Goal: Find contact information: Obtain details needed to contact an individual or organization

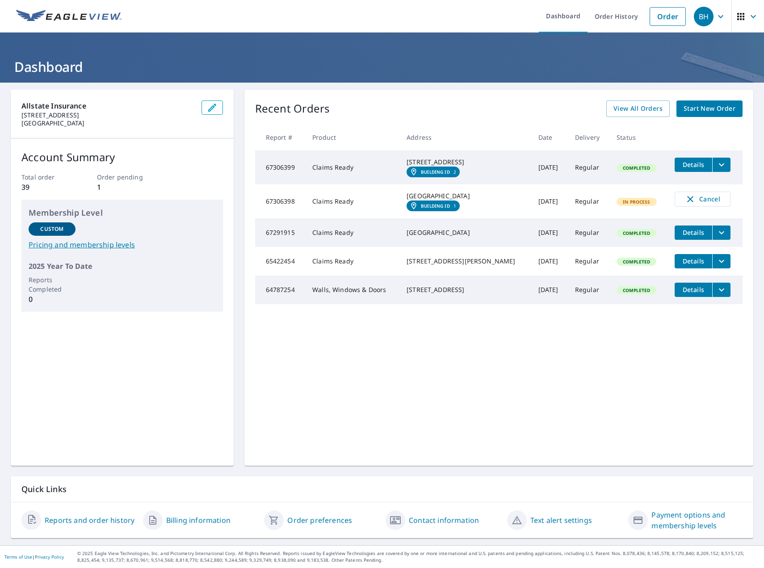
click at [684, 161] on span "Details" at bounding box center [693, 164] width 27 height 8
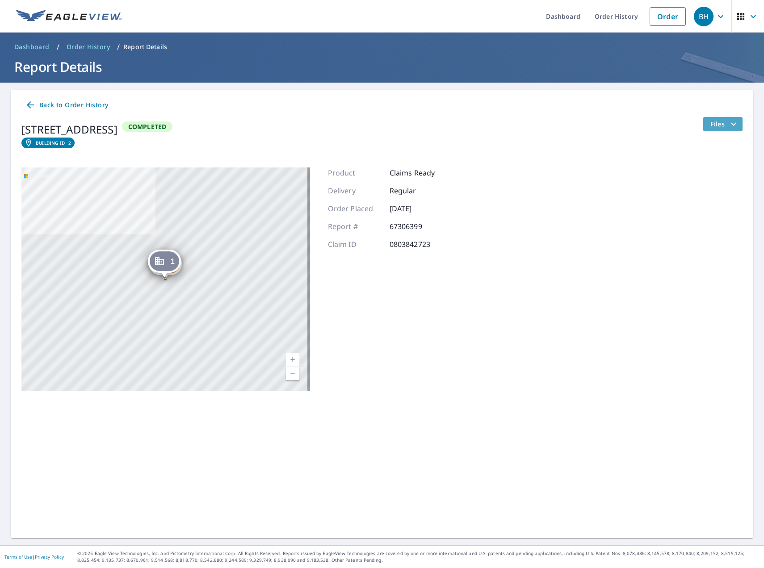
click at [717, 124] on span "Files" at bounding box center [724, 124] width 29 height 11
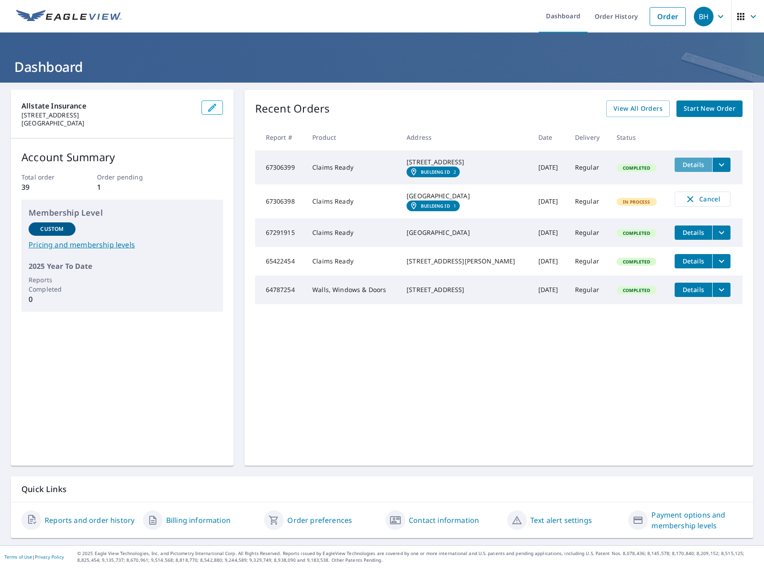
click at [680, 167] on span "Details" at bounding box center [693, 164] width 27 height 8
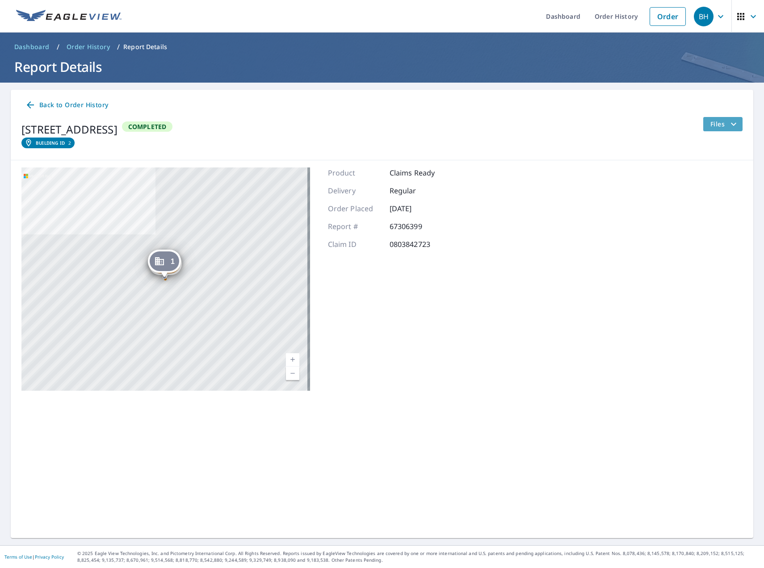
click at [719, 127] on span "Files" at bounding box center [724, 124] width 29 height 11
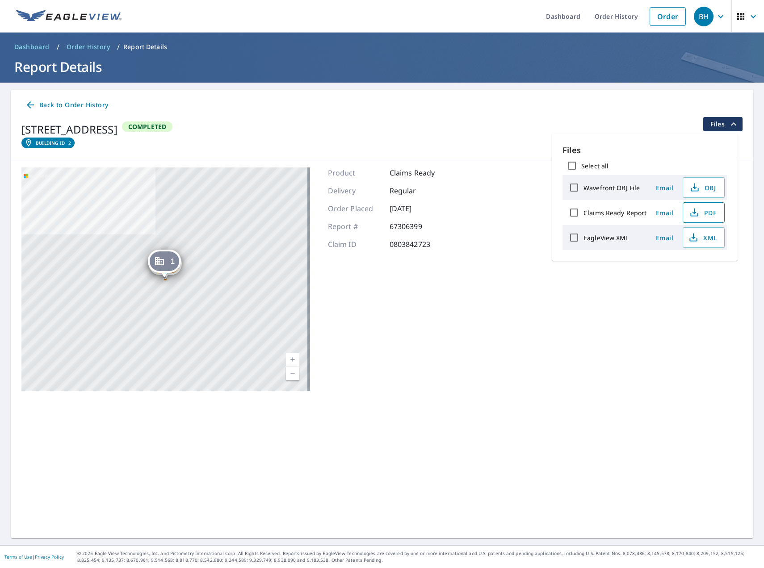
click at [694, 213] on icon "button" at bounding box center [694, 212] width 11 height 11
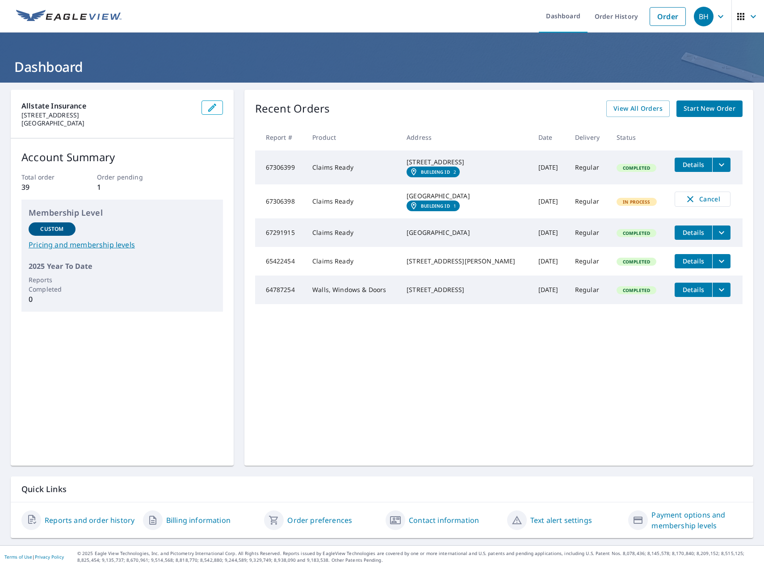
click at [418, 211] on link "Building ID 1" at bounding box center [433, 206] width 53 height 11
click at [433, 175] on em "Building ID" at bounding box center [435, 171] width 29 height 5
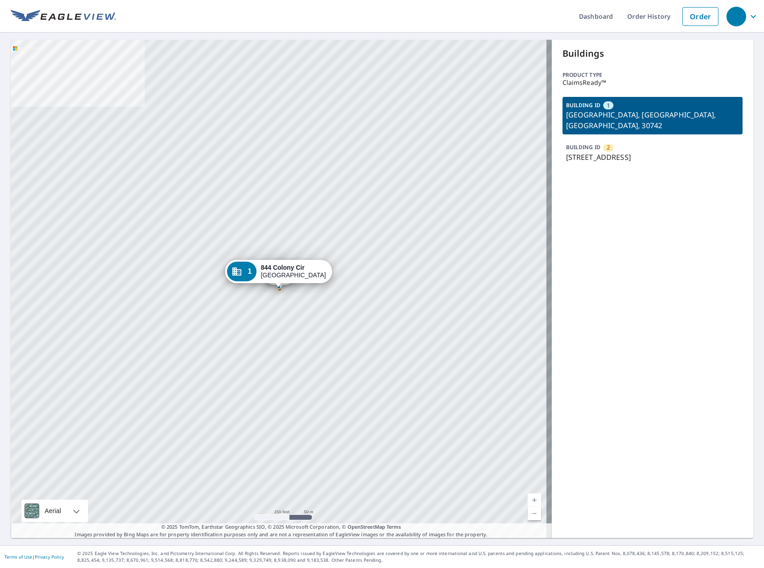
click at [238, 268] on div "1" at bounding box center [241, 272] width 29 height 20
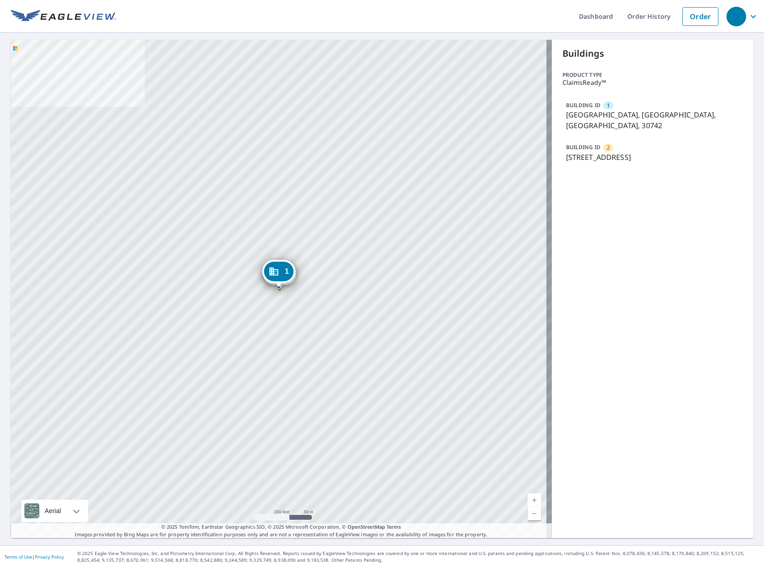
click at [280, 286] on div "Dropped pin, building 1, Commercial property, 844 Colony Cir Fort Oglethorpe, G…" at bounding box center [279, 282] width 12 height 9
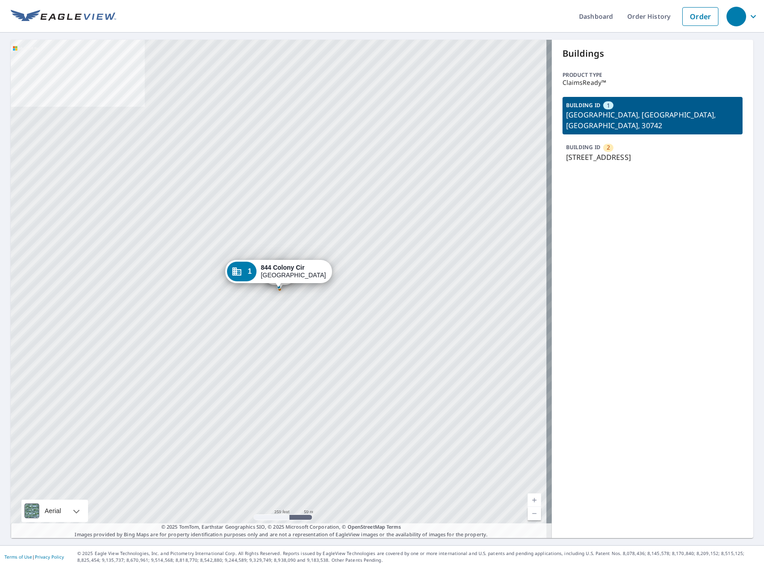
click at [528, 500] on link "Current Level 17, Zoom In" at bounding box center [534, 500] width 13 height 13
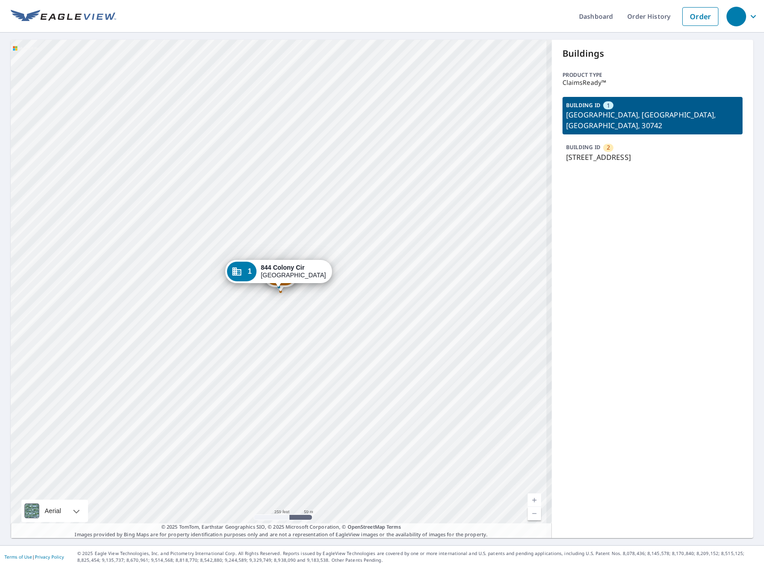
click at [528, 500] on link "Current Level 18, Zoom In" at bounding box center [534, 500] width 13 height 13
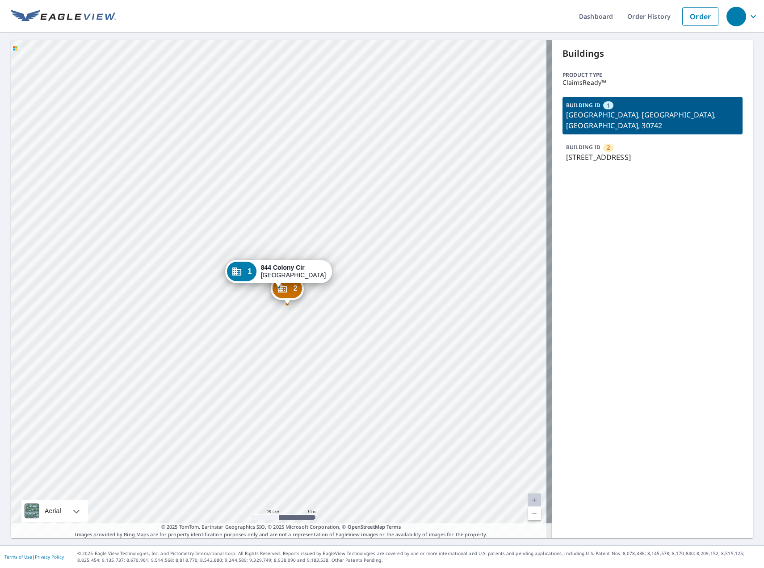
click at [528, 500] on link "Current Level 20, Zoom In Disabled" at bounding box center [534, 500] width 13 height 13
drag, startPoint x: 286, startPoint y: 297, endPoint x: 282, endPoint y: 314, distance: 17.4
click at [282, 314] on div "2" at bounding box center [282, 306] width 29 height 20
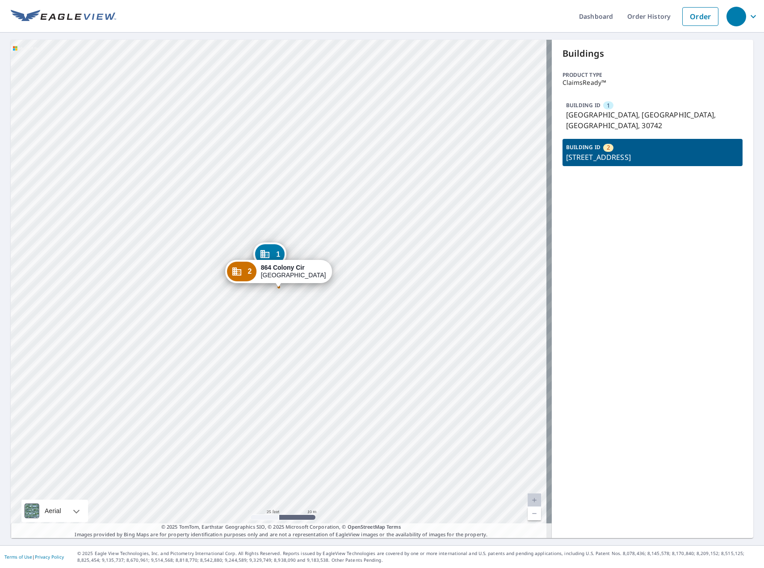
click at [262, 317] on div "1 844 Colony Cir Fort Oglethorpe, GA 30742 2 864 Colony Cir Fort Oglethorpe, GA…" at bounding box center [281, 289] width 541 height 499
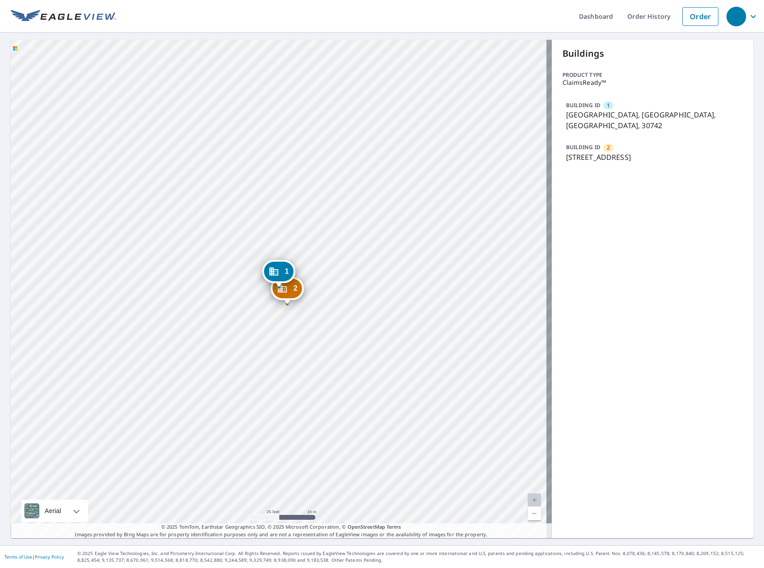
click at [276, 290] on div "2" at bounding box center [287, 289] width 29 height 20
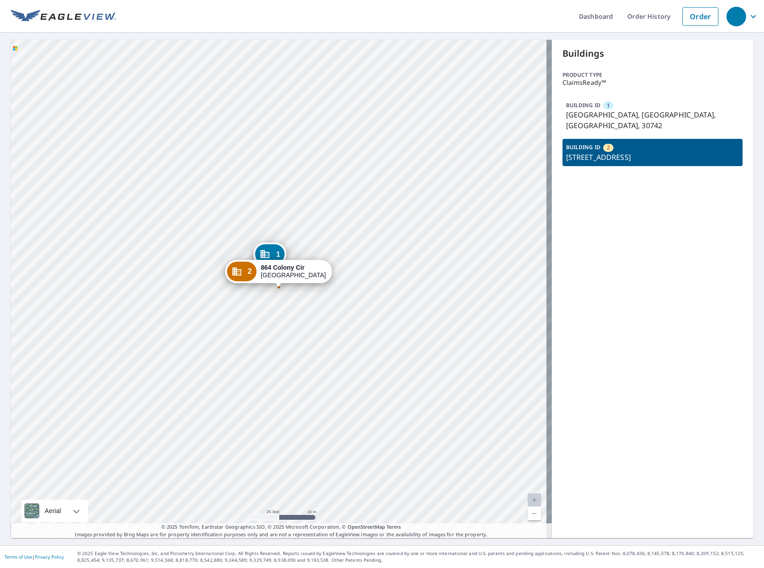
click at [276, 309] on div "1 844 Colony Cir Fort Oglethorpe, GA 30742 2 864 Colony Cir Fort Oglethorpe, GA…" at bounding box center [281, 289] width 541 height 499
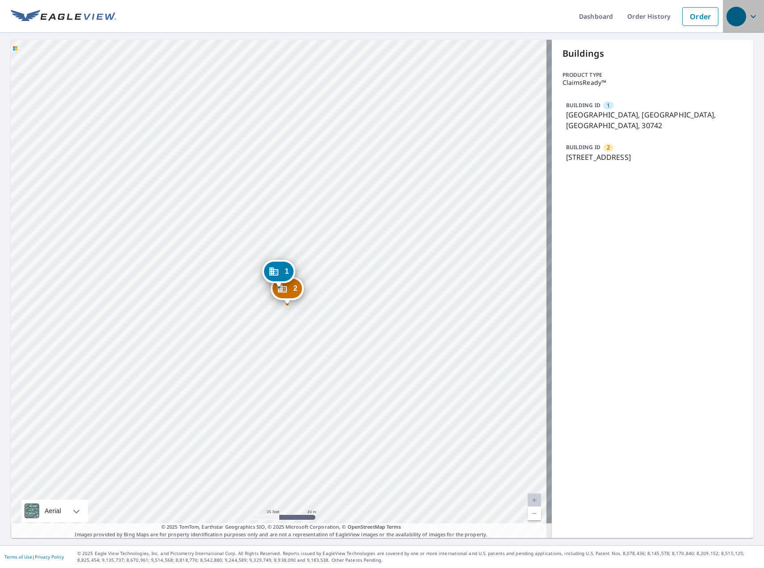
click at [748, 19] on icon "button" at bounding box center [753, 16] width 11 height 11
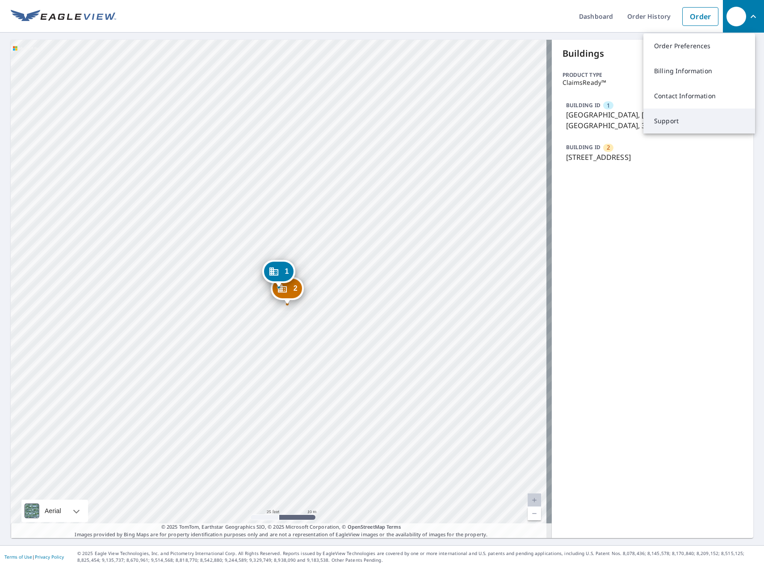
click at [700, 120] on link "Support" at bounding box center [699, 121] width 112 height 25
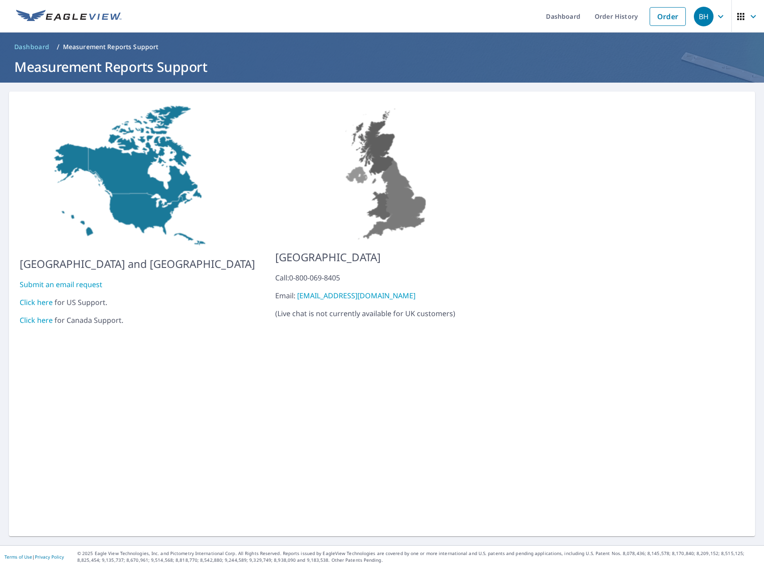
click at [41, 298] on link "Click here" at bounding box center [36, 303] width 33 height 10
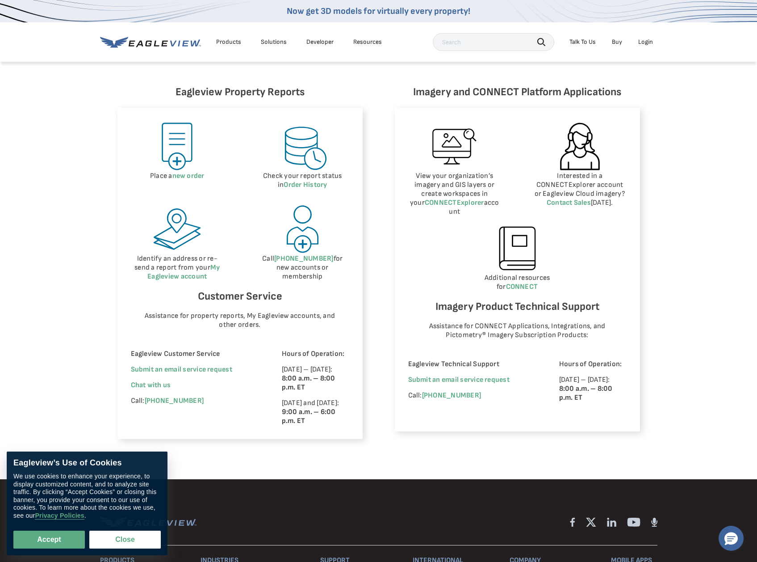
scroll to position [385, 0]
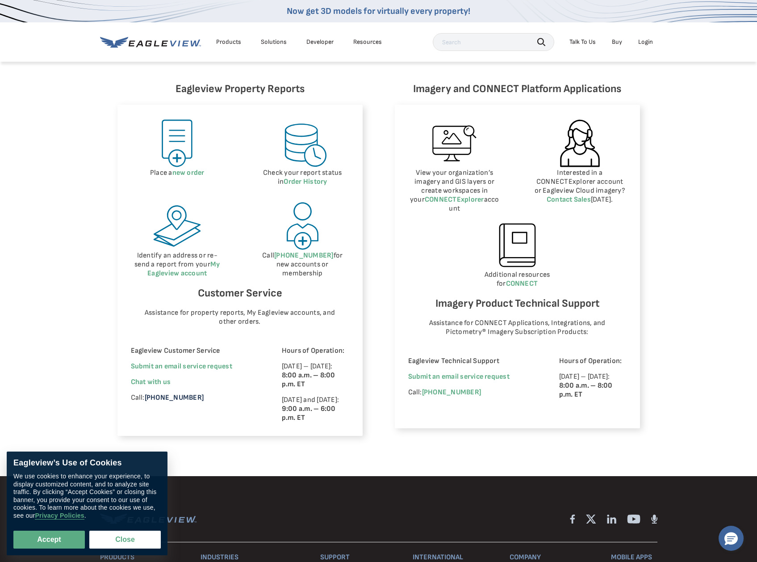
click at [165, 397] on link "(866) 659-8439" at bounding box center [174, 397] width 59 height 8
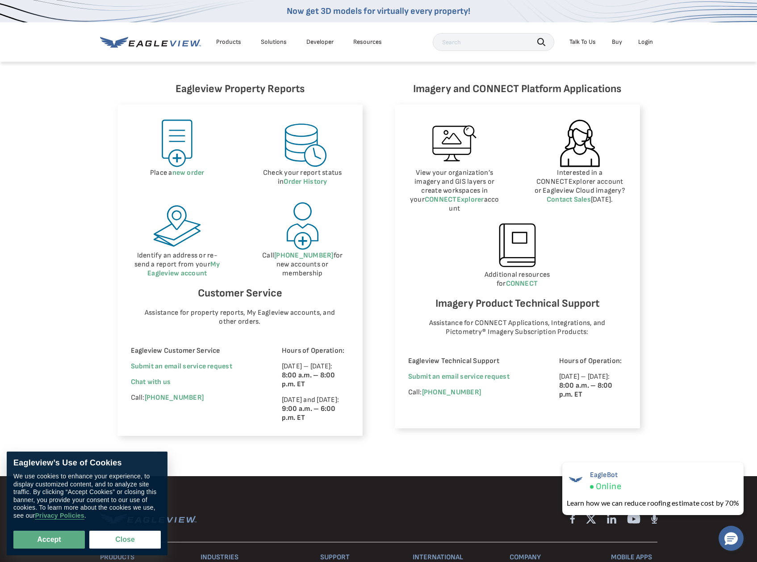
click at [73, 284] on div "Eagleview Property Reports Place a new order Check your report status in Order …" at bounding box center [378, 258] width 757 height 436
click at [105, 536] on button "Close" at bounding box center [124, 539] width 71 height 18
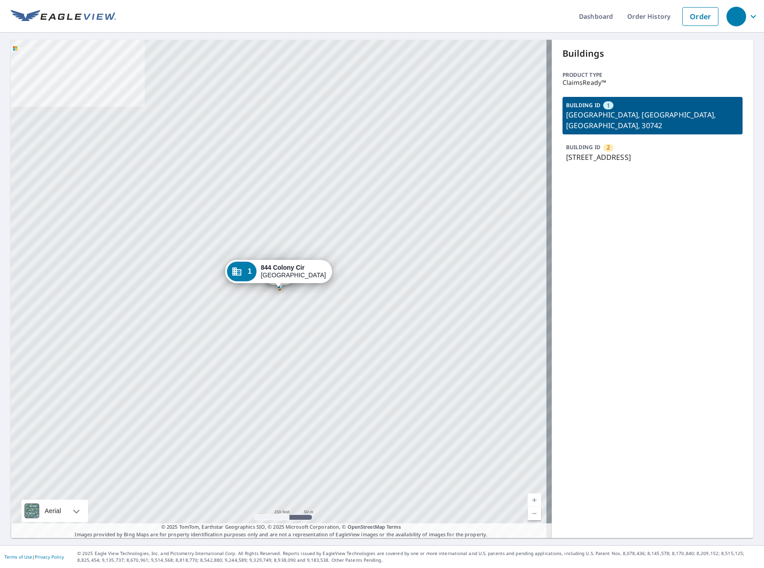
click at [530, 502] on link "Current Level 17, Zoom In" at bounding box center [534, 500] width 13 height 13
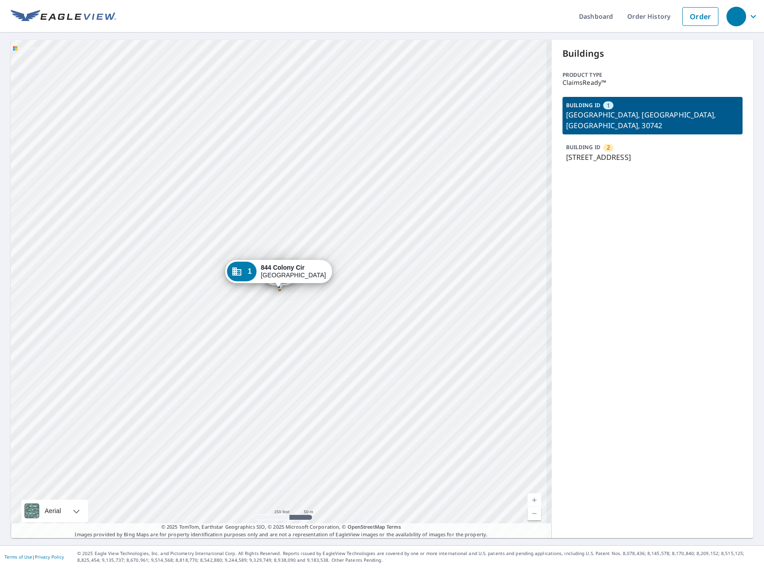
click at [530, 502] on link "Current Level 17, Zoom In" at bounding box center [534, 500] width 13 height 13
click at [530, 502] on link "Current Level 17.763932641766473, Zoom In" at bounding box center [534, 500] width 13 height 13
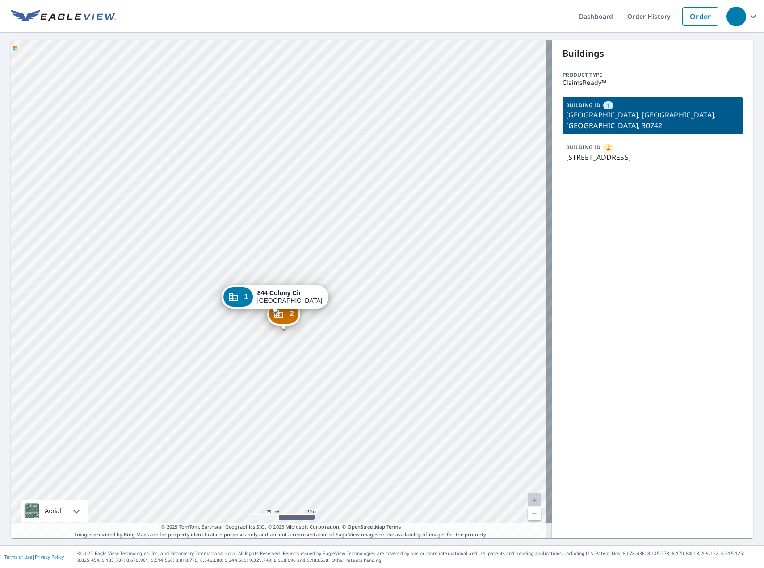
drag, startPoint x: 291, startPoint y: 292, endPoint x: 287, endPoint y: 318, distance: 25.7
click at [287, 318] on div "2" at bounding box center [283, 314] width 29 height 20
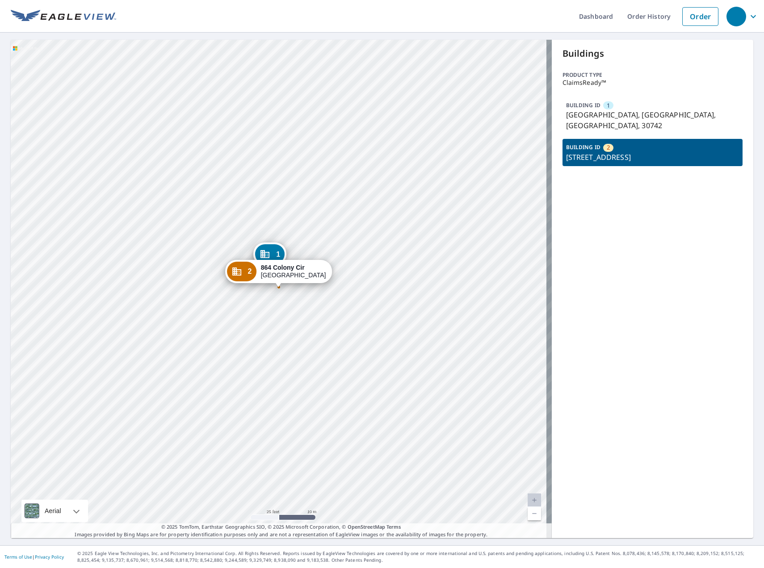
click at [580, 109] on p "844 Colony Cir, Fort Oglethorpe, GA, 30742" at bounding box center [652, 119] width 173 height 21
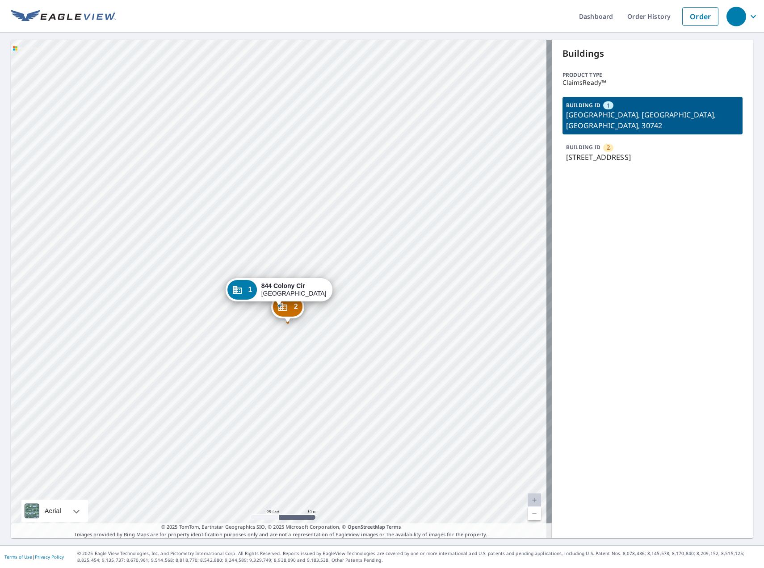
drag, startPoint x: 288, startPoint y: 295, endPoint x: 288, endPoint y: 314, distance: 18.3
click at [288, 314] on div "2" at bounding box center [287, 307] width 29 height 20
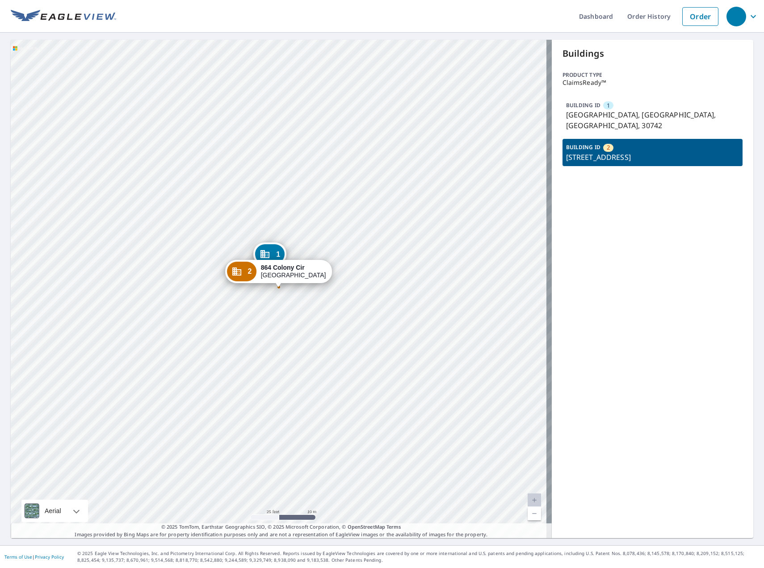
click at [648, 113] on p "844 Colony Cir, Fort Oglethorpe, GA, 30742" at bounding box center [652, 119] width 173 height 21
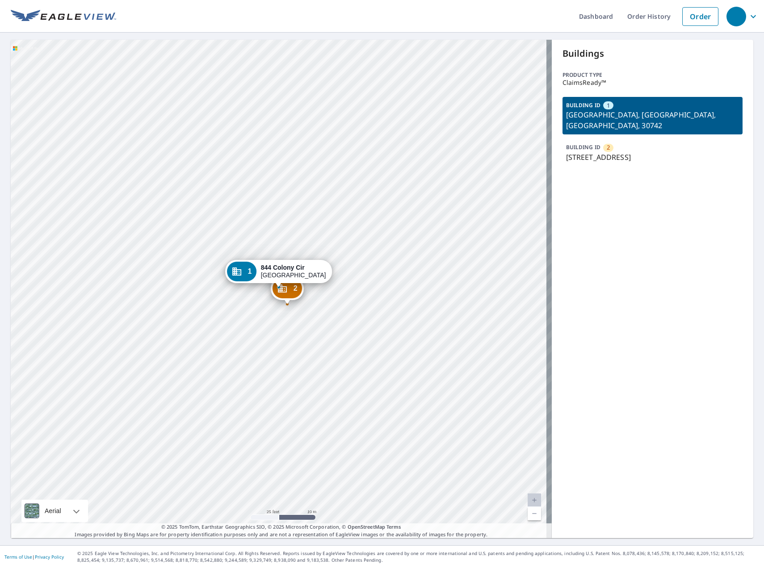
click at [627, 139] on div "BUILDING ID 2 864 Colony Cir, Fort Oglethorpe, GA, 30742" at bounding box center [652, 152] width 180 height 27
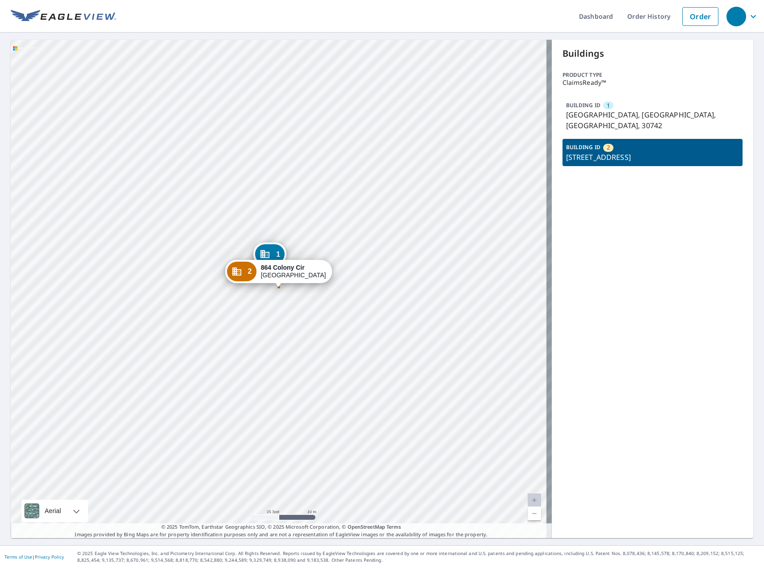
click at [628, 115] on p "844 Colony Cir, Fort Oglethorpe, GA, 30742" at bounding box center [652, 119] width 173 height 21
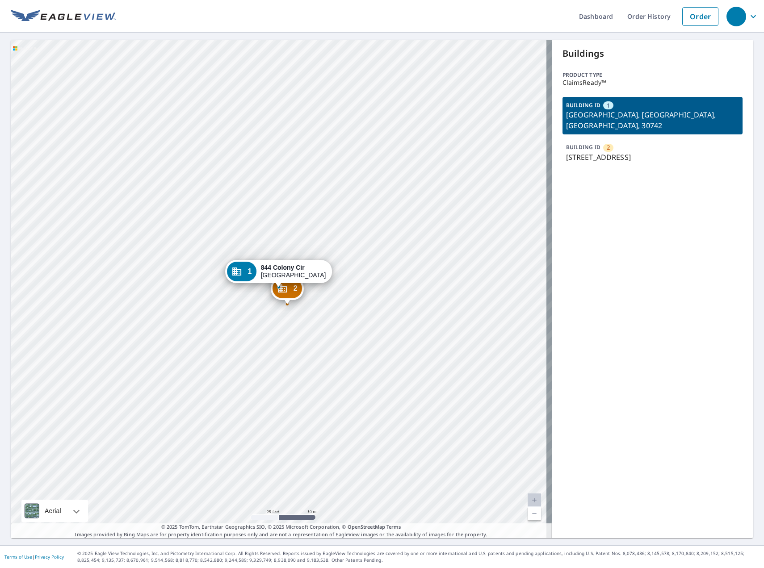
click at [624, 139] on div "BUILDING ID 2 864 Colony Cir, Fort Oglethorpe, GA, 30742" at bounding box center [652, 152] width 180 height 27
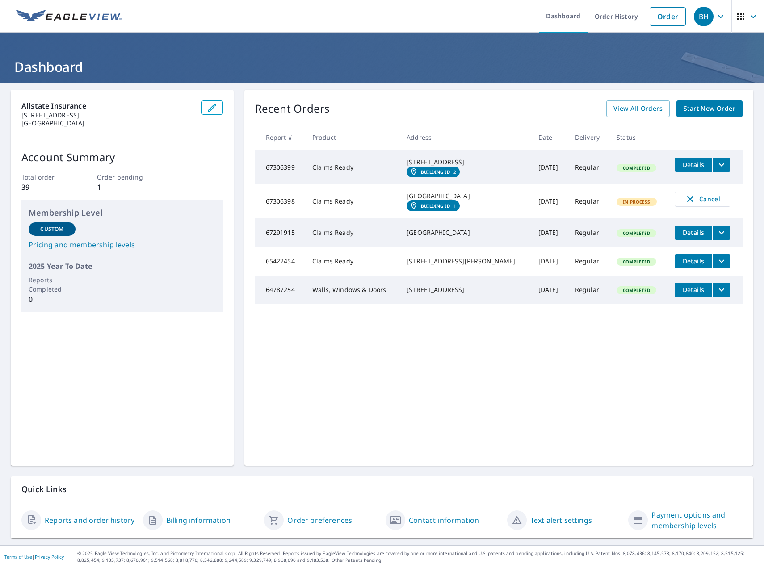
click at [748, 15] on icon "button" at bounding box center [753, 16] width 11 height 11
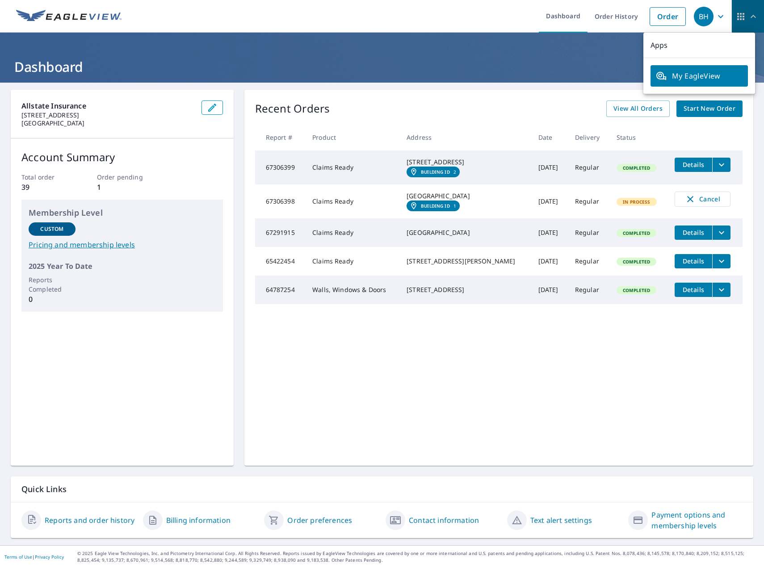
click at [737, 18] on icon "button" at bounding box center [740, 16] width 7 height 7
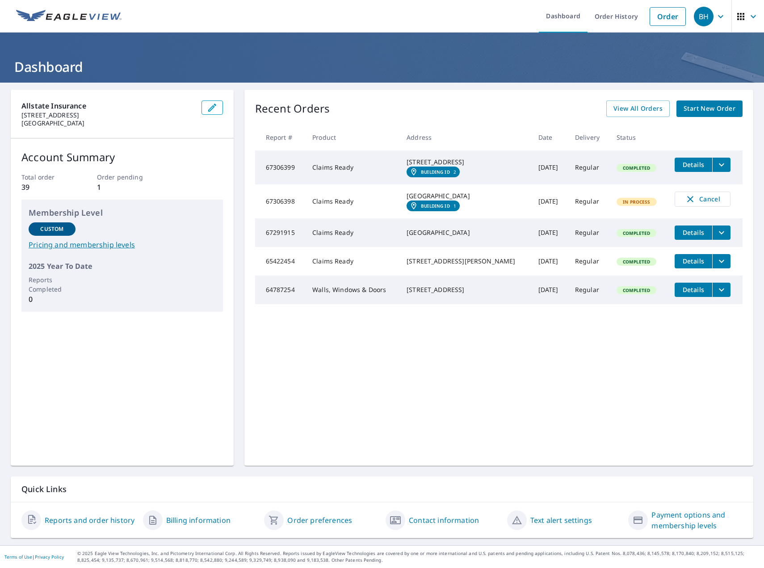
click at [748, 17] on icon "button" at bounding box center [753, 16] width 11 height 11
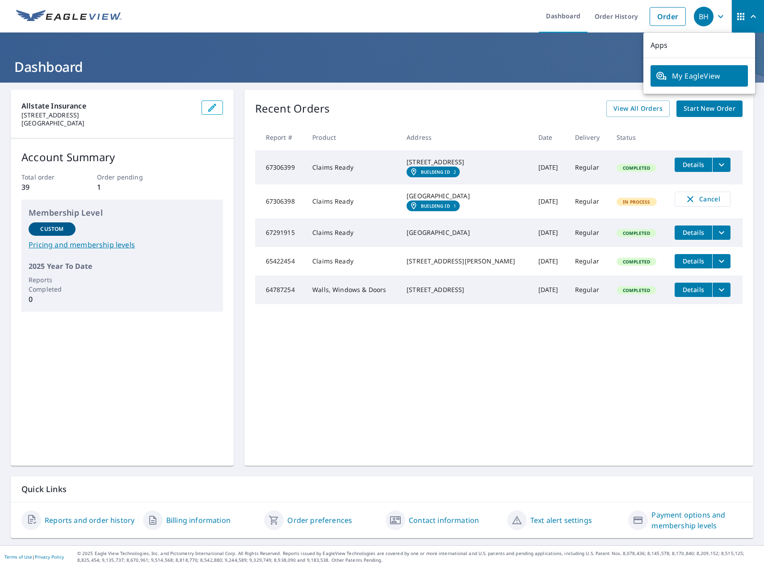
click at [419, 516] on link "Contact information" at bounding box center [444, 520] width 70 height 11
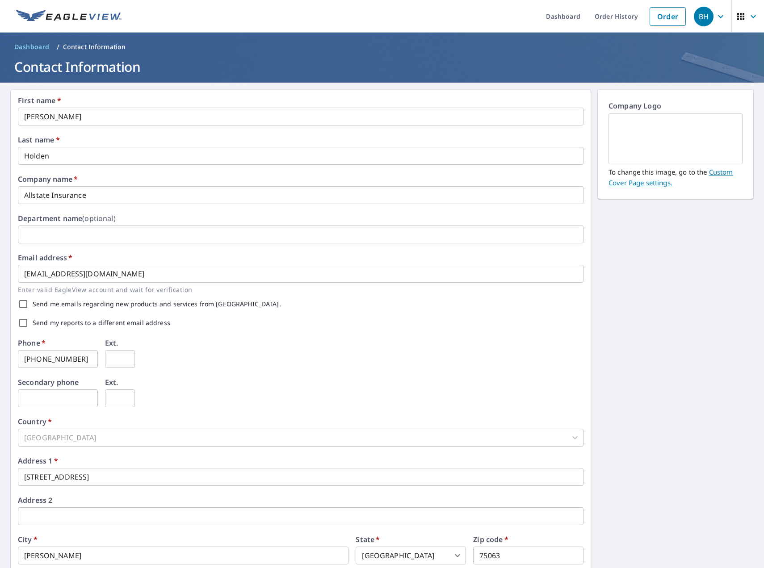
click at [749, 17] on icon "button" at bounding box center [753, 16] width 11 height 11
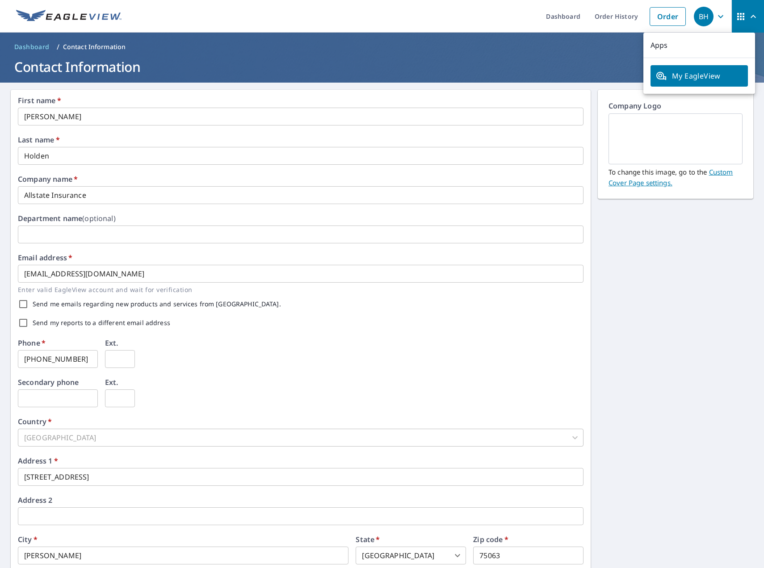
click at [716, 12] on icon "button" at bounding box center [720, 16] width 11 height 11
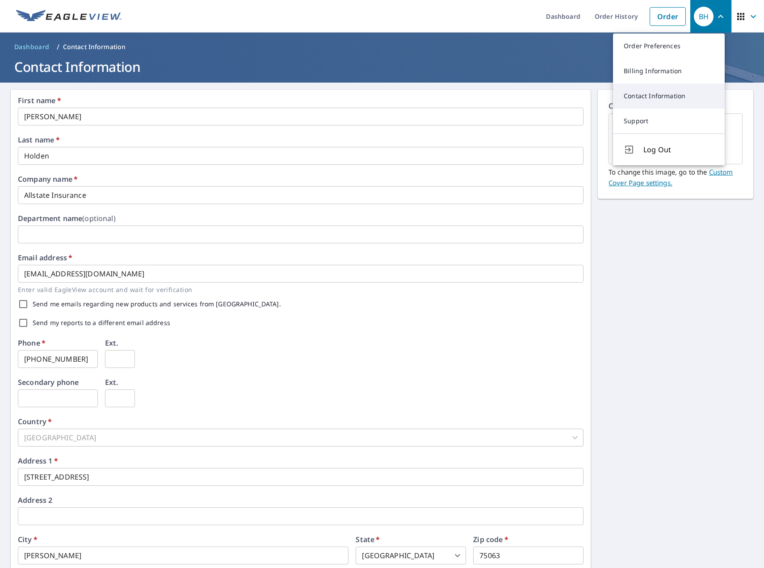
click at [657, 94] on link "Contact Information" at bounding box center [669, 96] width 112 height 25
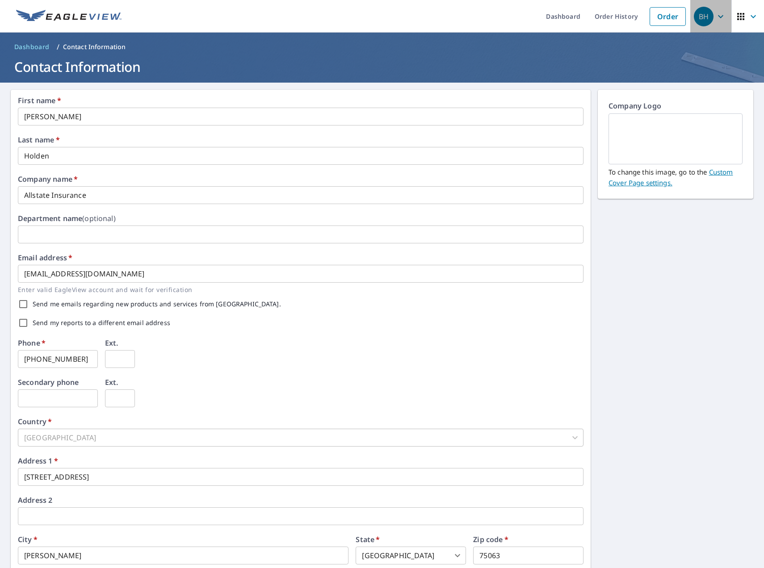
click at [715, 21] on icon "button" at bounding box center [720, 16] width 11 height 11
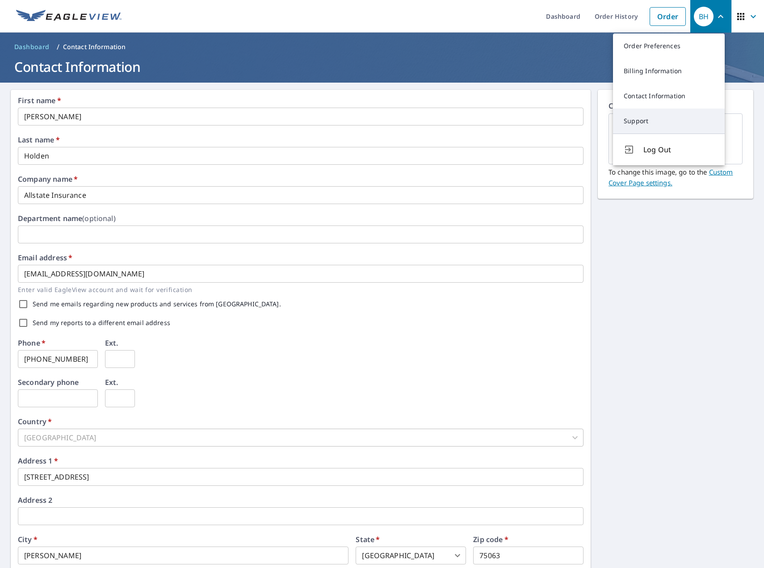
click at [647, 118] on link "Support" at bounding box center [669, 121] width 112 height 25
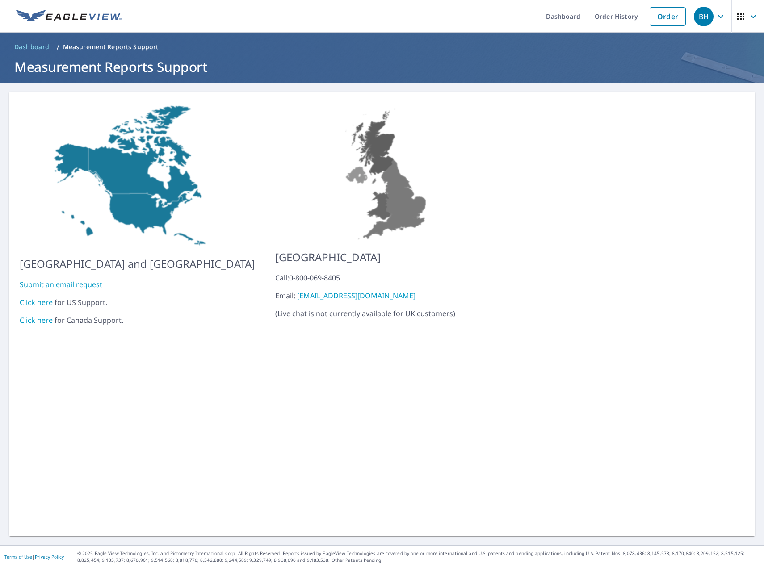
click at [34, 298] on link "Click here" at bounding box center [36, 303] width 33 height 10
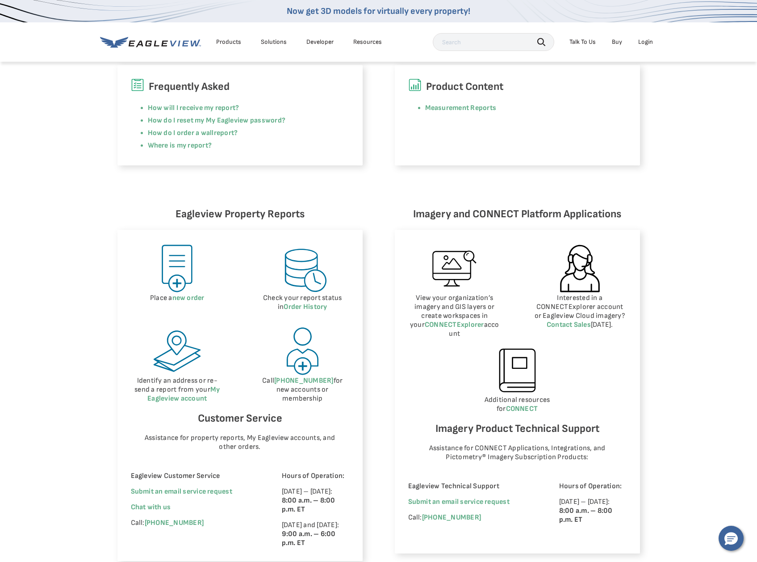
scroll to position [262, 0]
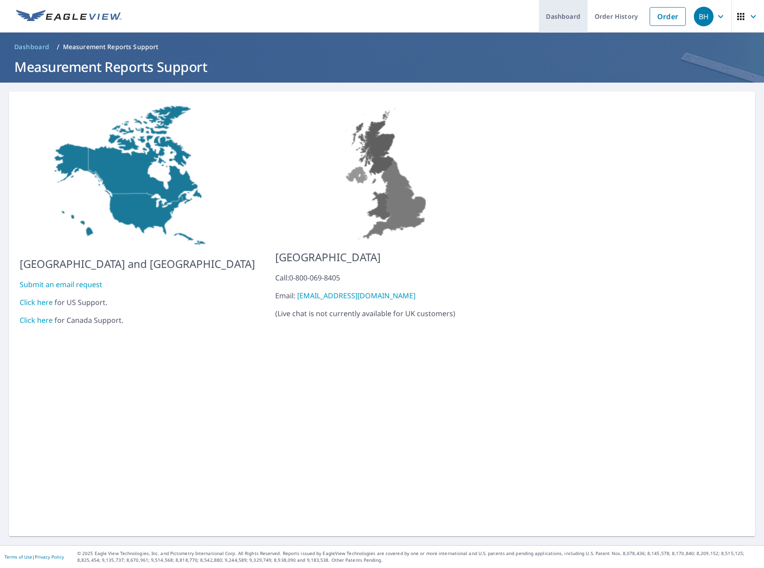
click at [570, 21] on link "Dashboard" at bounding box center [563, 16] width 49 height 33
